Goal: Task Accomplishment & Management: Manage account settings

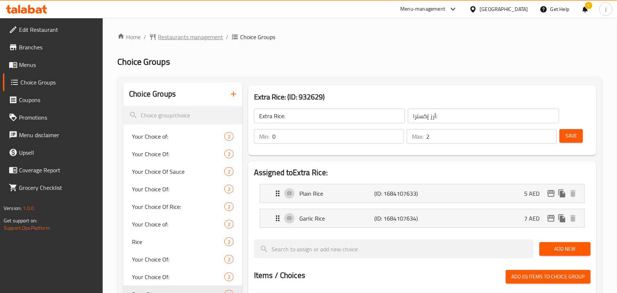
click at [194, 37] on span "Restaurants management" at bounding box center [190, 37] width 65 height 9
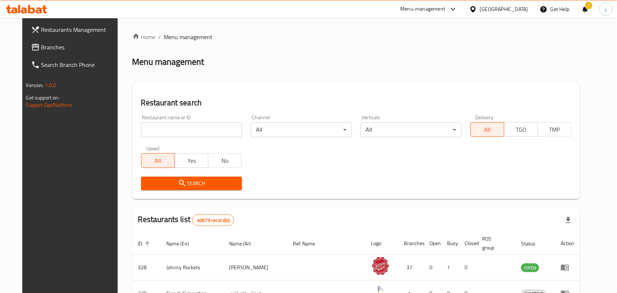
drag, startPoint x: 52, startPoint y: 47, endPoint x: 58, endPoint y: 39, distance: 10.2
click at [52, 47] on span "Branches" at bounding box center [80, 47] width 78 height 9
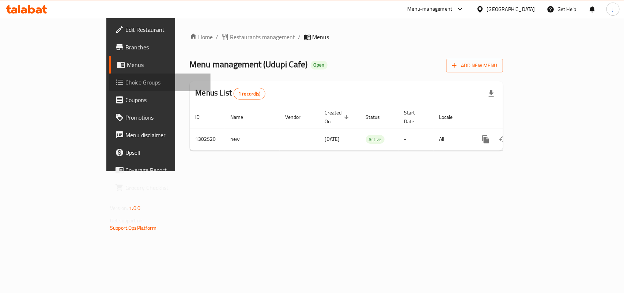
click at [125, 81] on span "Choice Groups" at bounding box center [164, 82] width 79 height 9
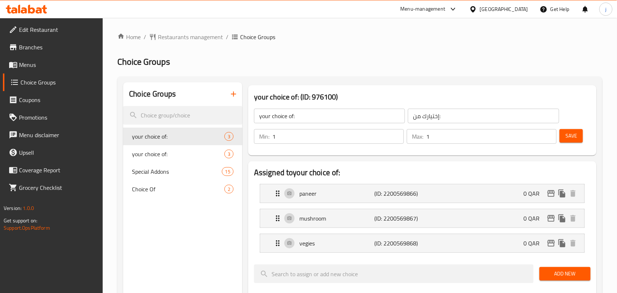
click at [165, 171] on span "Special Addons" at bounding box center [176, 171] width 89 height 9
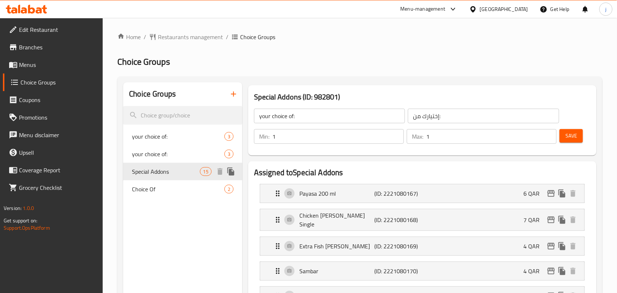
type input "Special Addons"
type input "إضافات خاصة"
type input "0"
type input "11"
click at [525, 5] on div "Qatar" at bounding box center [504, 9] width 48 height 8
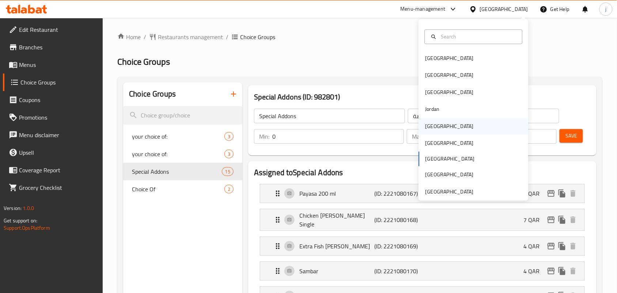
click at [435, 125] on div "Kuwait" at bounding box center [449, 126] width 60 height 17
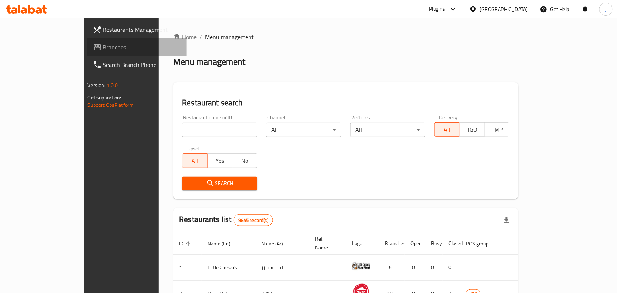
click at [87, 40] on link "Branches" at bounding box center [137, 47] width 100 height 18
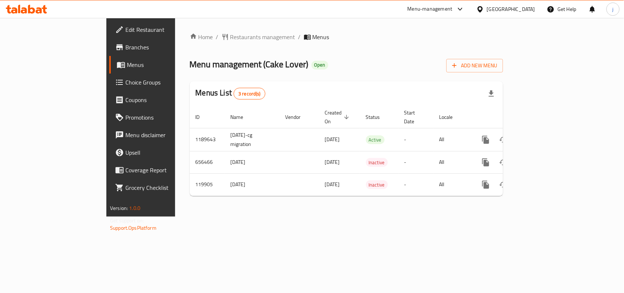
click at [125, 79] on span "Choice Groups" at bounding box center [164, 82] width 79 height 9
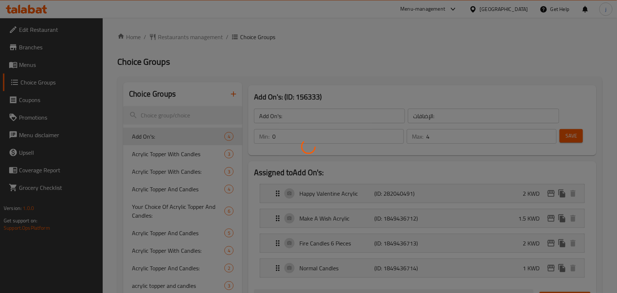
scroll to position [91, 0]
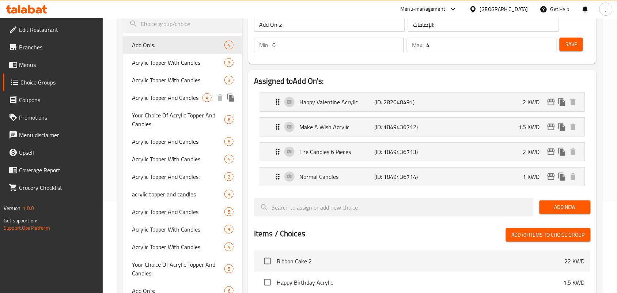
click at [167, 211] on span "Acrylic Topper And Candles" at bounding box center [178, 211] width 92 height 9
click at [160, 214] on span "Acrylic Topper And Candles" at bounding box center [178, 211] width 92 height 9
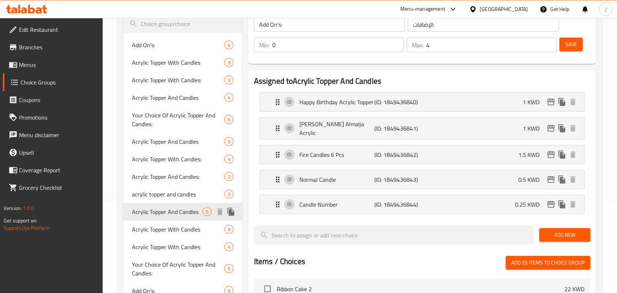
click at [163, 212] on span "Acrylic Topper And Candles" at bounding box center [167, 211] width 70 height 9
type input "Acrylic Topper And Candles"
type input "اكليريك توبر وشموع"
type input "5"
